Goal: Task Accomplishment & Management: Manage account settings

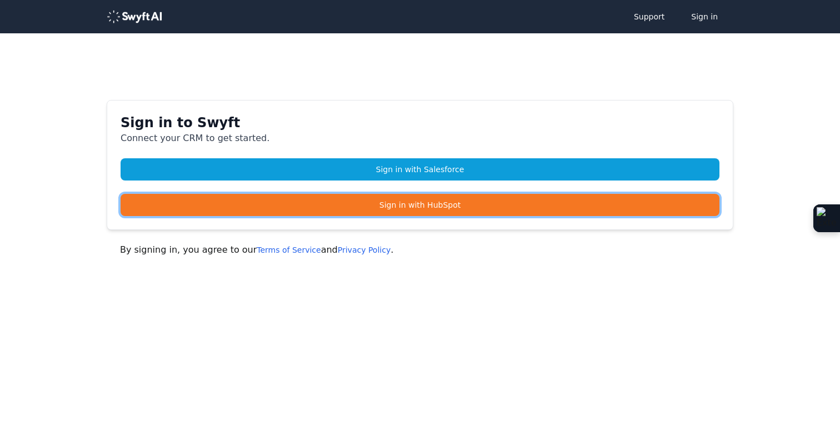
click at [464, 208] on link "Sign in with HubSpot" at bounding box center [420, 205] width 599 height 22
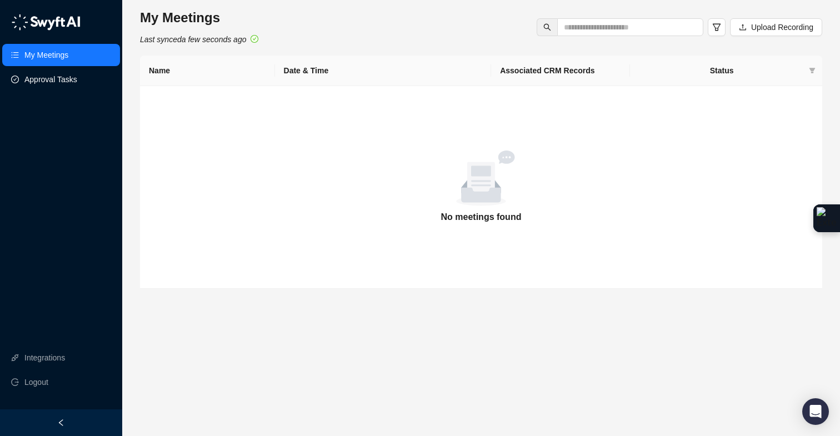
click at [70, 79] on link "Approval Tasks" at bounding box center [50, 79] width 53 height 22
